Goal: Book appointment/travel/reservation

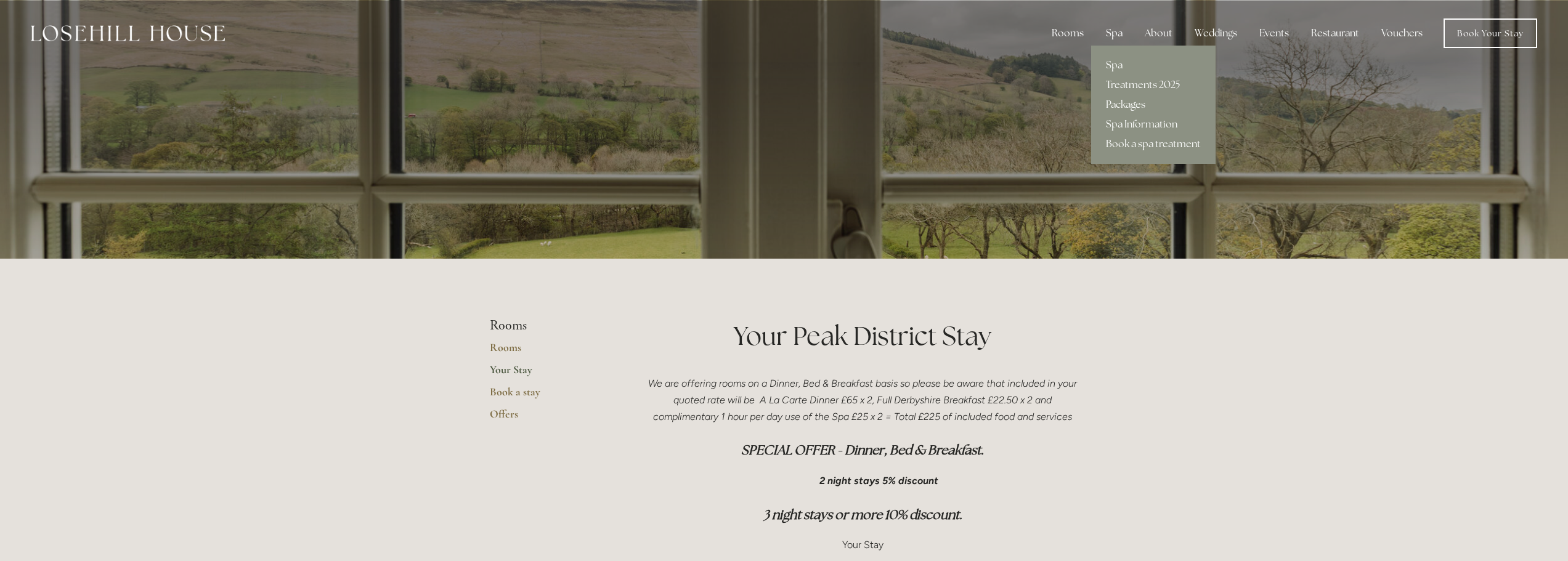
click at [1113, 29] on div "Spa" at bounding box center [1114, 32] width 36 height 25
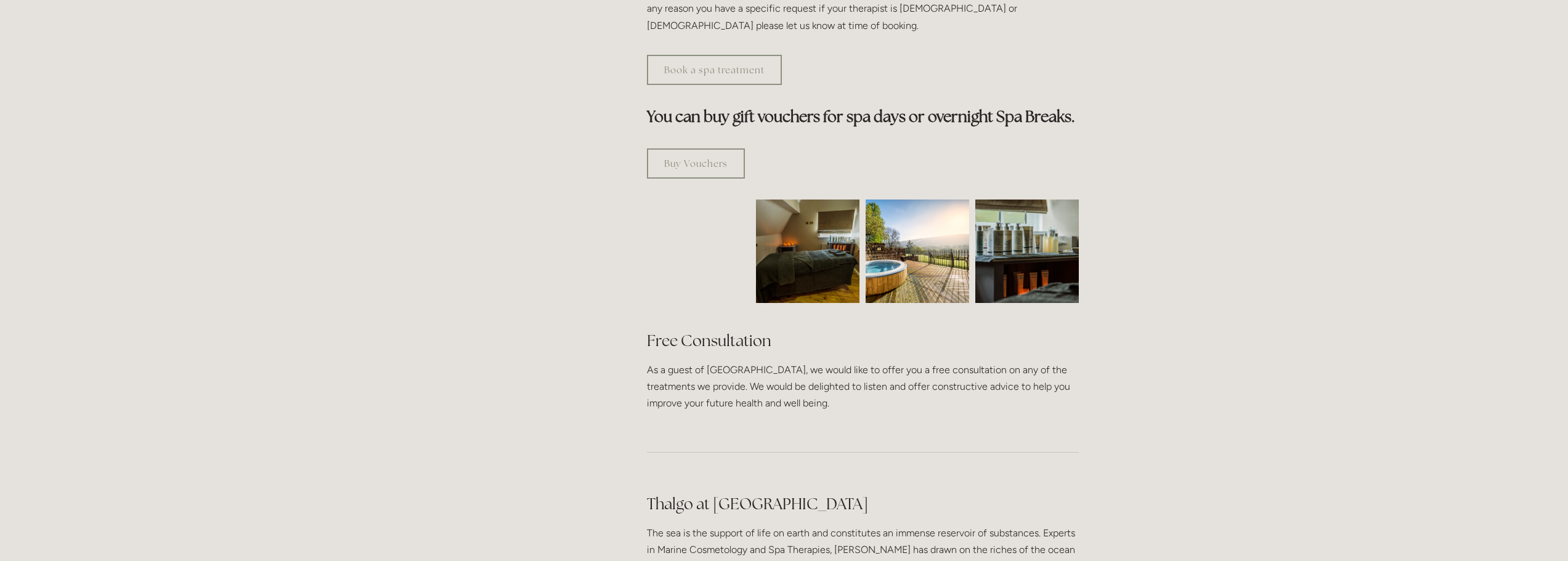
scroll to position [493, 0]
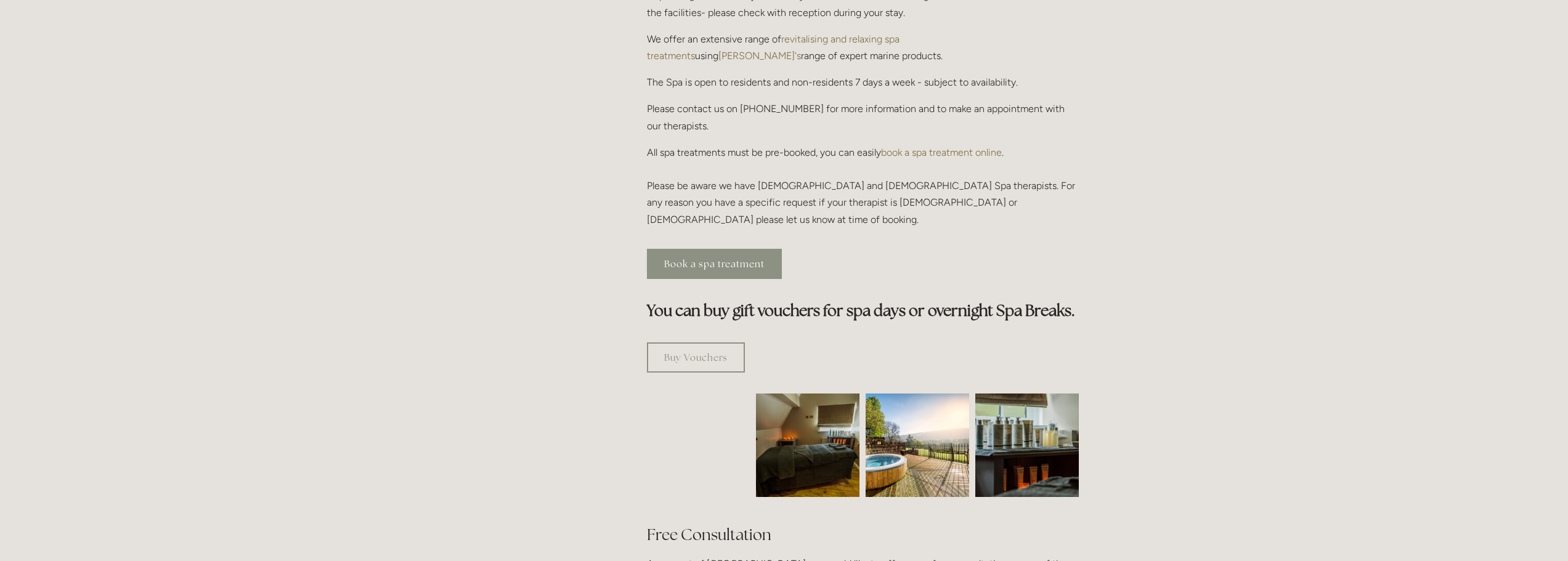
drag, startPoint x: 712, startPoint y: 212, endPoint x: 728, endPoint y: 208, distance: 16.5
click at [712, 249] on link "Book a spa treatment" at bounding box center [715, 263] width 135 height 30
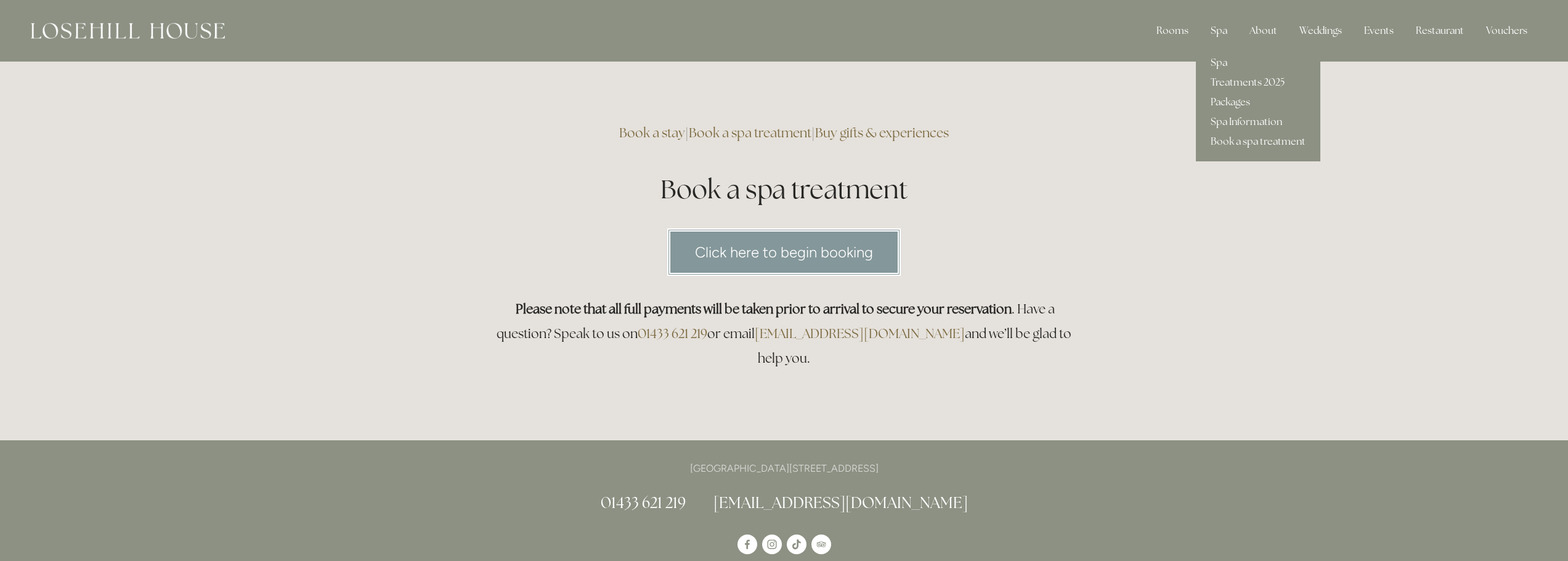
click at [1234, 81] on link "Treatments 2025" at bounding box center [1258, 82] width 124 height 20
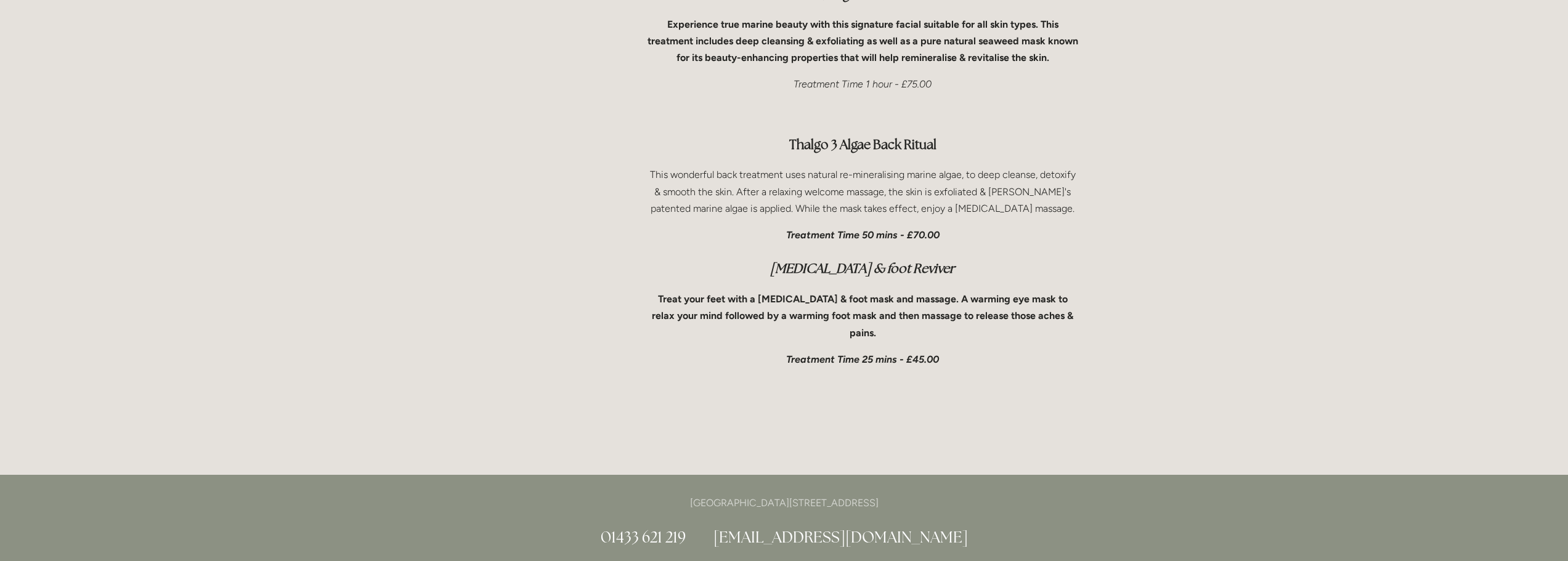
scroll to position [3879, 0]
